Goal: Information Seeking & Learning: Learn about a topic

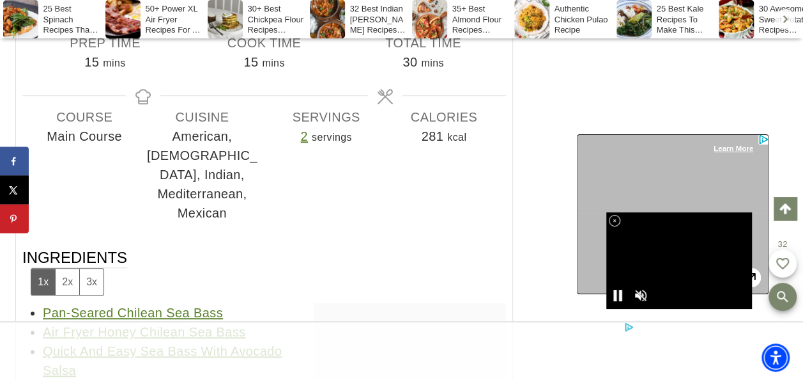
click at [199, 325] on link "Air Fryer Honey Chilean Sea Bass" at bounding box center [144, 332] width 203 height 14
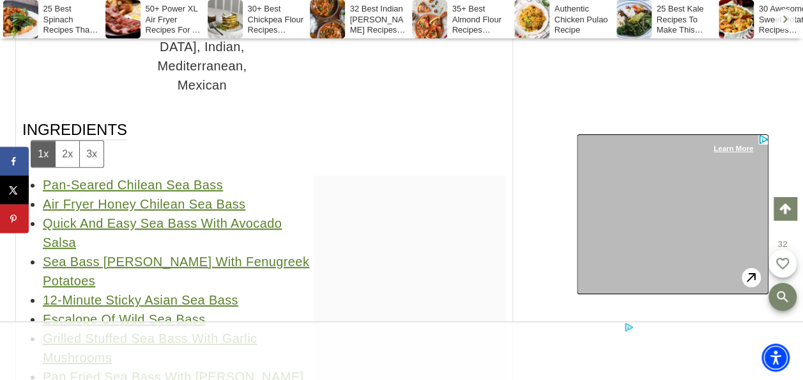
scroll to position [19812, 0]
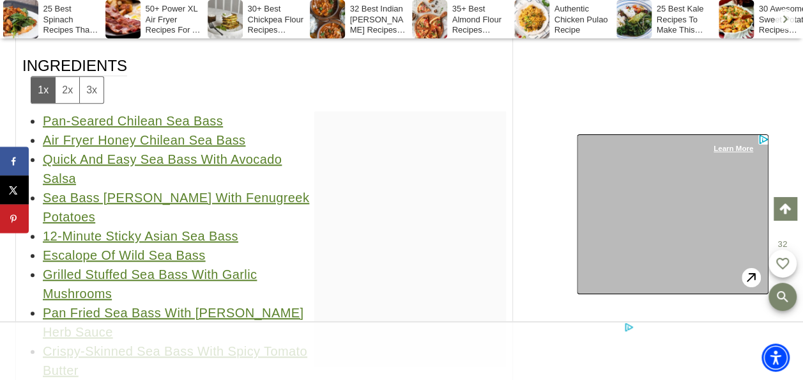
click at [225, 344] on link "Crispy-Skinned Sea Bass With Spicy Tomato Butter" at bounding box center [175, 360] width 265 height 33
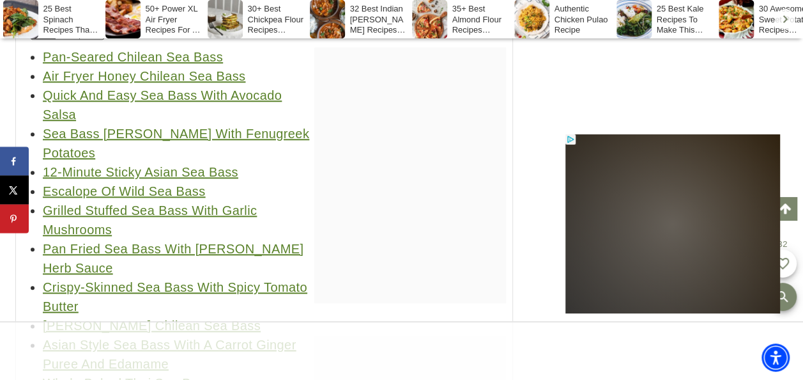
scroll to position [0, 0]
